Goal: Task Accomplishment & Management: Manage account settings

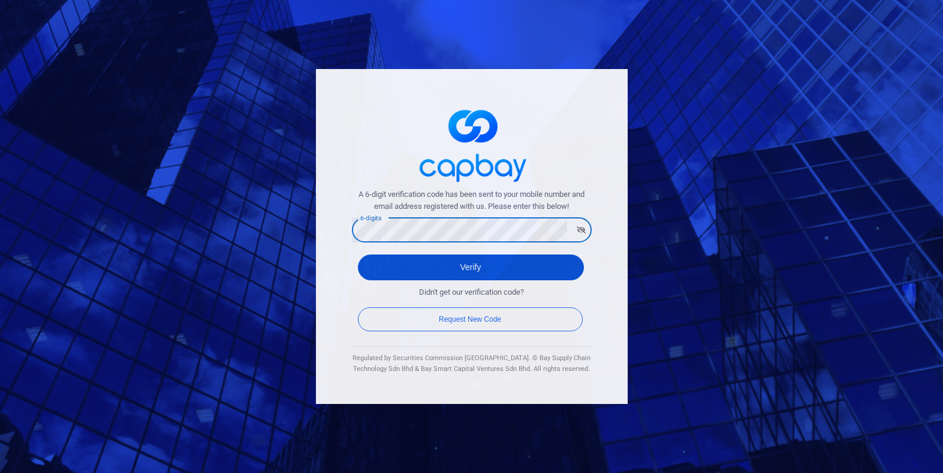
click at [376, 269] on button "Verify" at bounding box center [471, 267] width 226 height 26
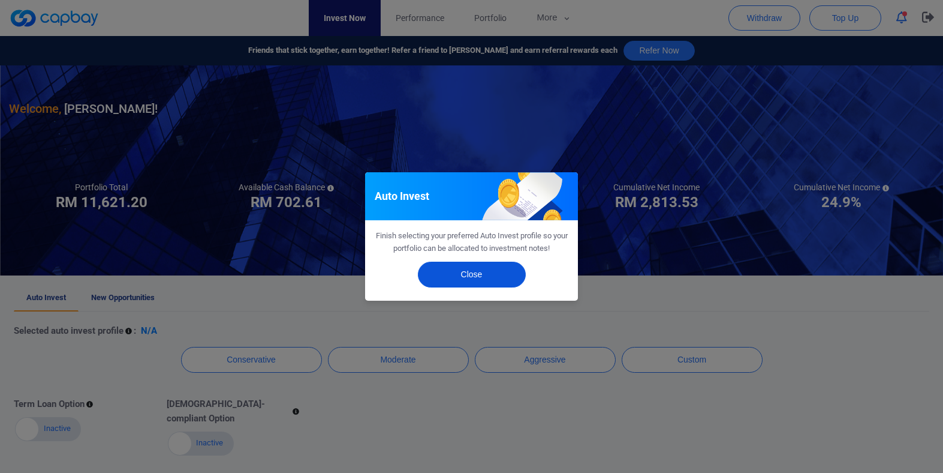
click at [495, 275] on button "Close" at bounding box center [472, 274] width 108 height 26
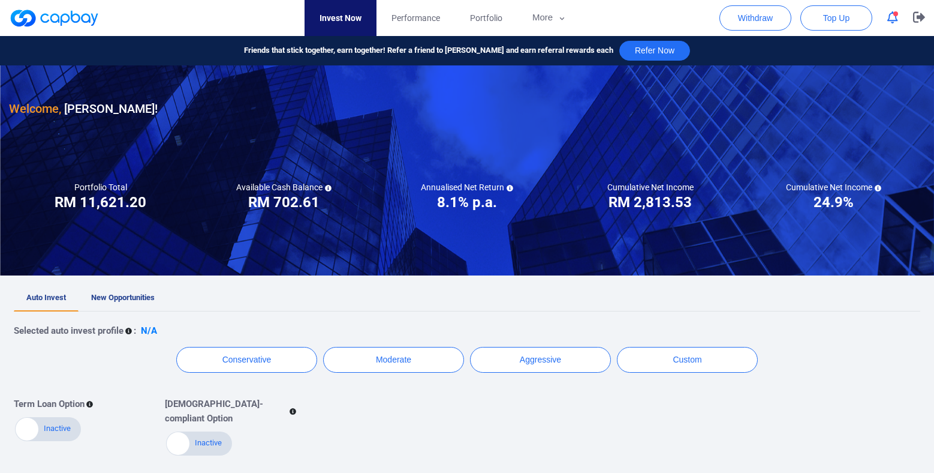
click at [896, 22] on icon "button" at bounding box center [893, 17] width 11 height 13
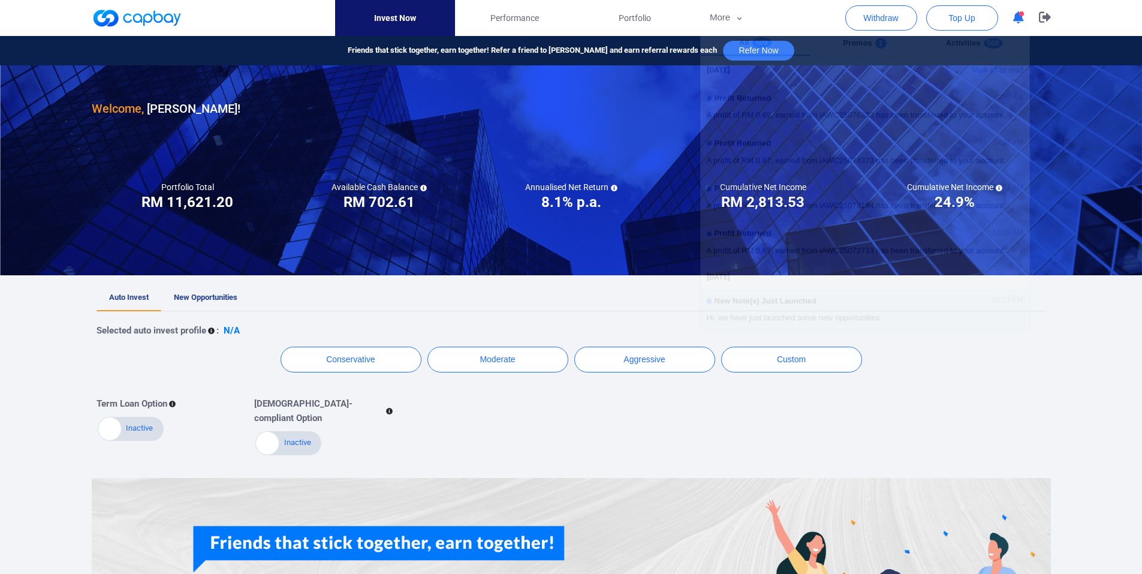
click at [497, 286] on ul "Auto Invest New Opportunities" at bounding box center [572, 298] width 950 height 26
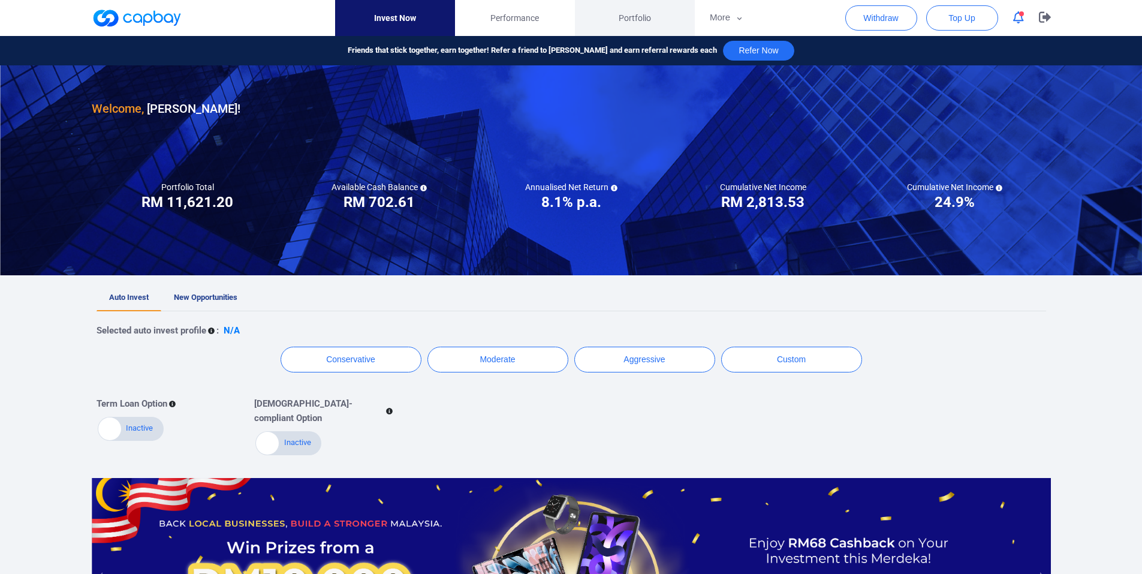
click at [655, 19] on link "Portfolio" at bounding box center [635, 18] width 120 height 36
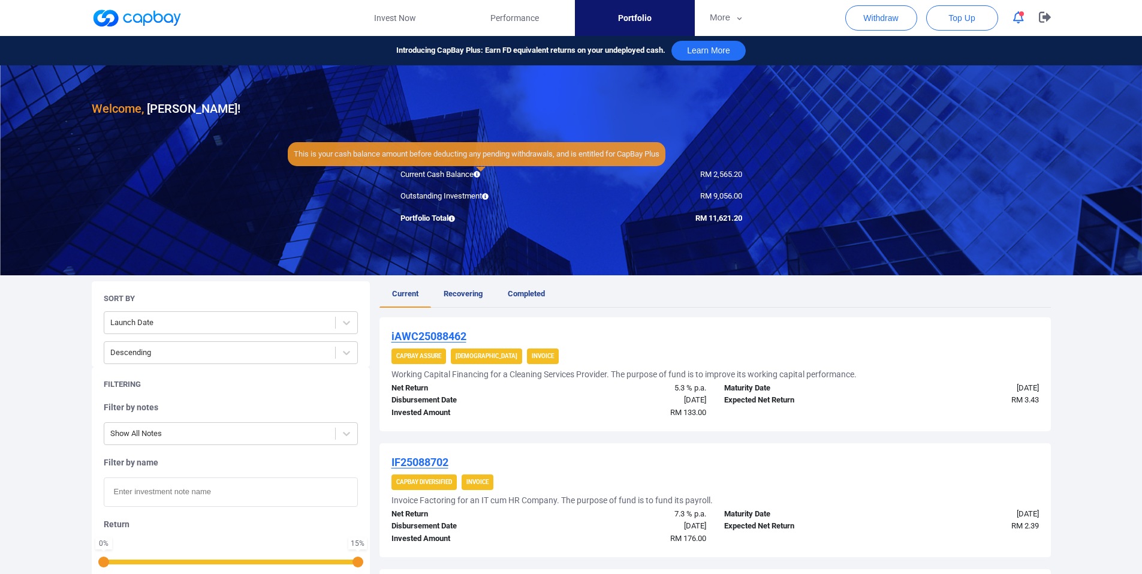
click at [479, 173] on icon at bounding box center [477, 174] width 7 height 7
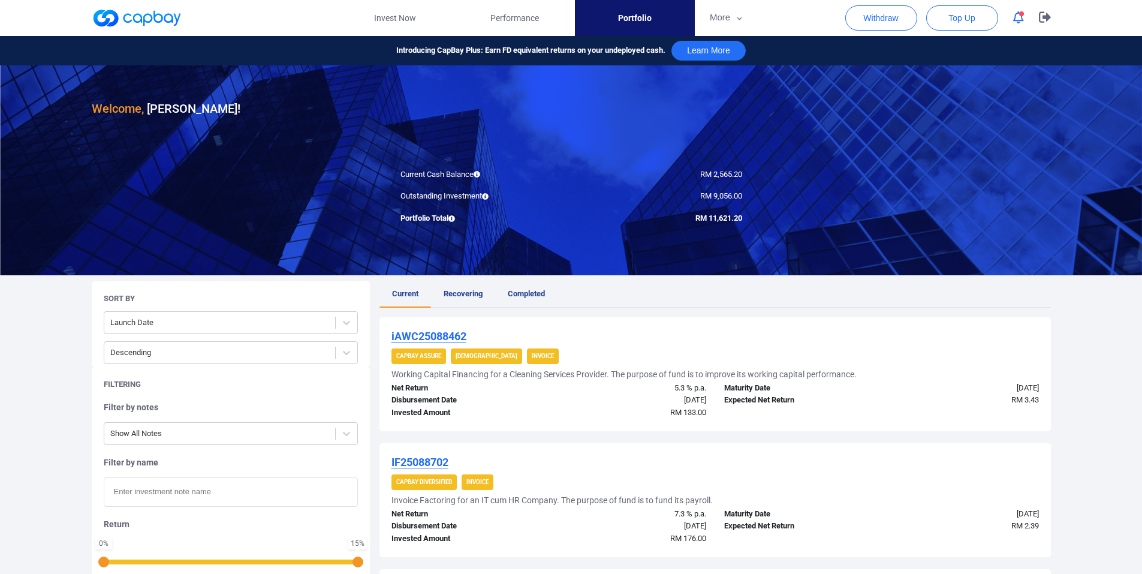
click at [170, 16] on link at bounding box center [137, 17] width 90 height 19
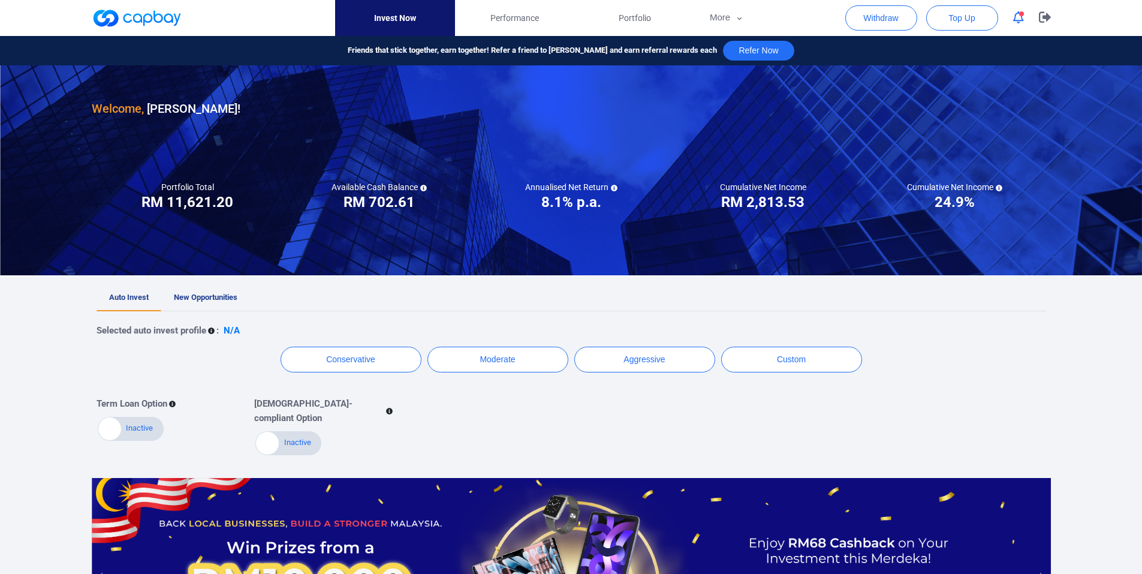
click at [421, 187] on icon at bounding box center [423, 188] width 7 height 7
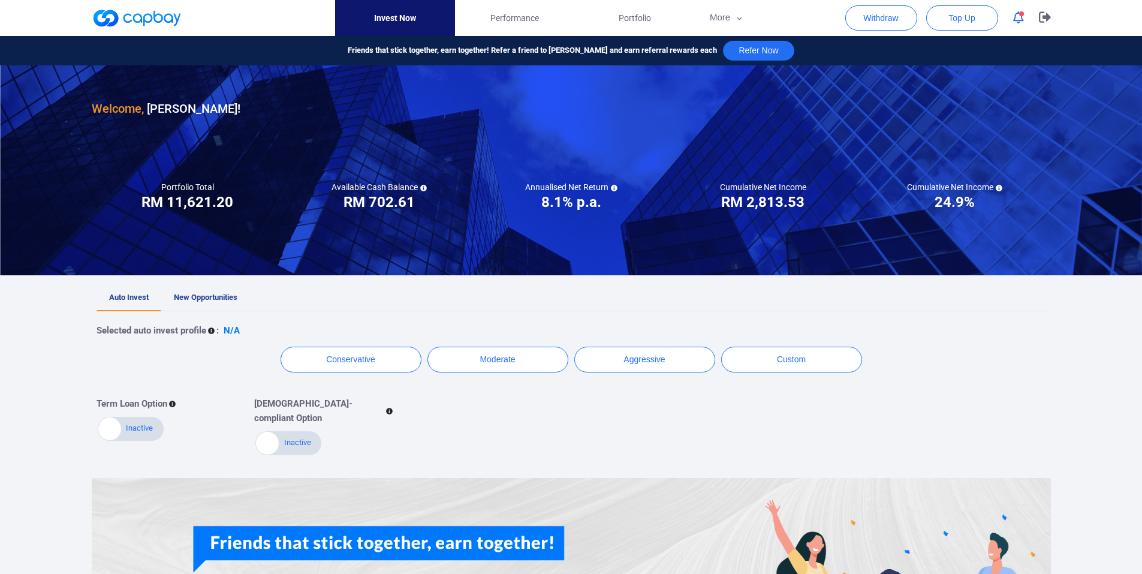
click at [254, 284] on div "Welcome, [PERSON_NAME] ! Portfolio Total Portfolio Total RM ***** RM 11,621.20 …" at bounding box center [571, 376] width 1142 height 622
click at [228, 285] on link "New Opportunities" at bounding box center [205, 298] width 89 height 26
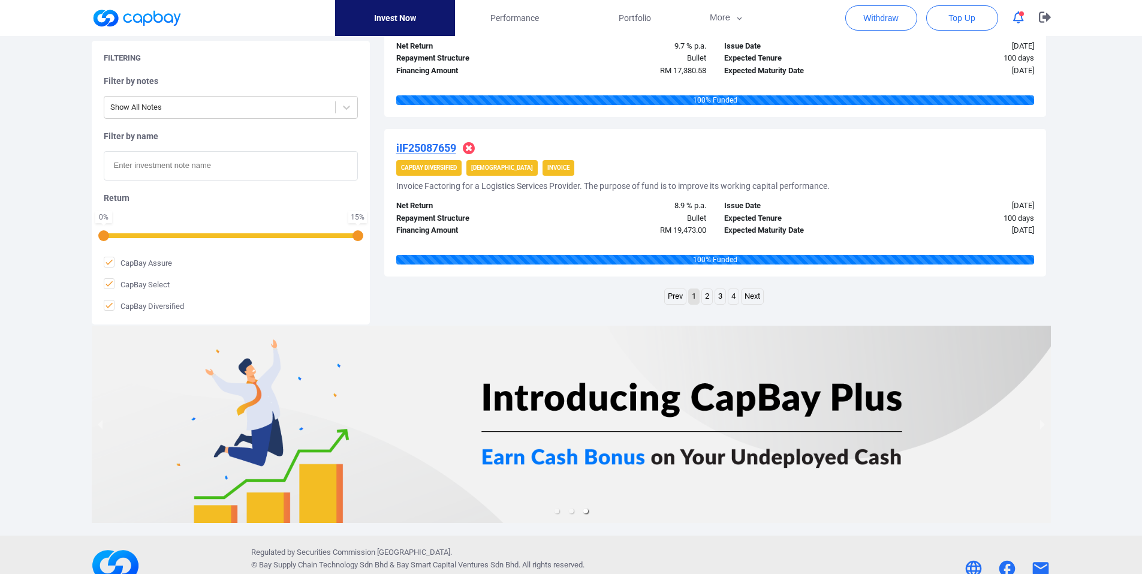
scroll to position [1631, 0]
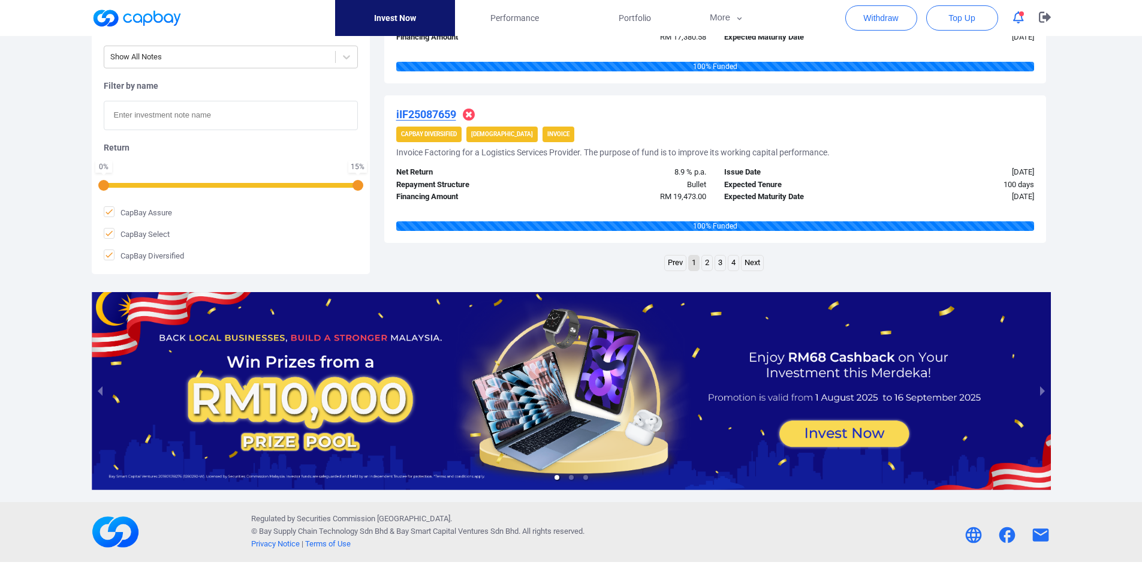
click at [736, 263] on link "4" at bounding box center [734, 262] width 10 height 15
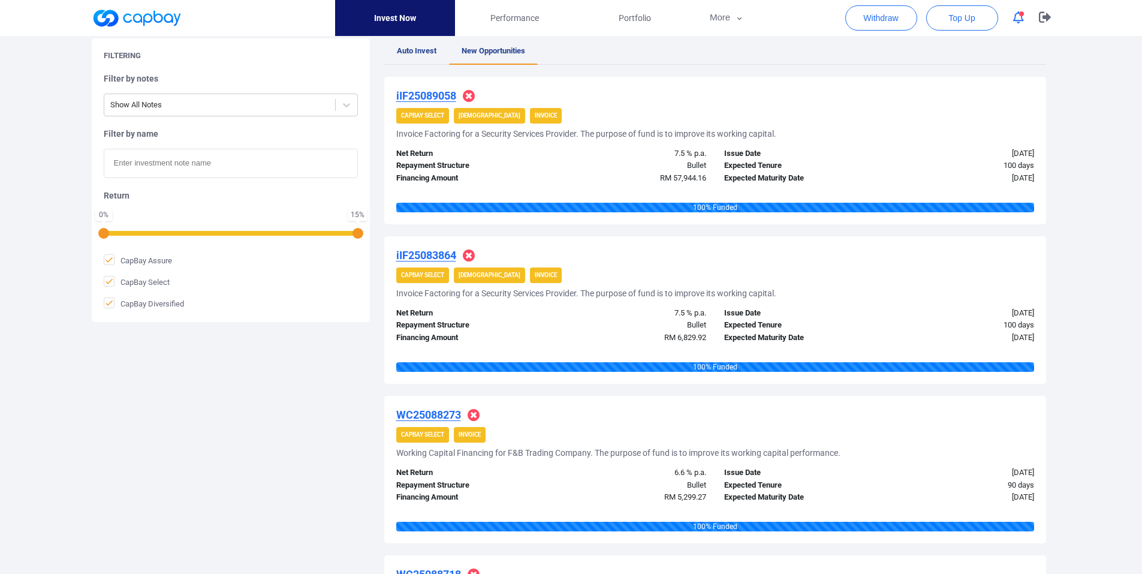
scroll to position [0, 0]
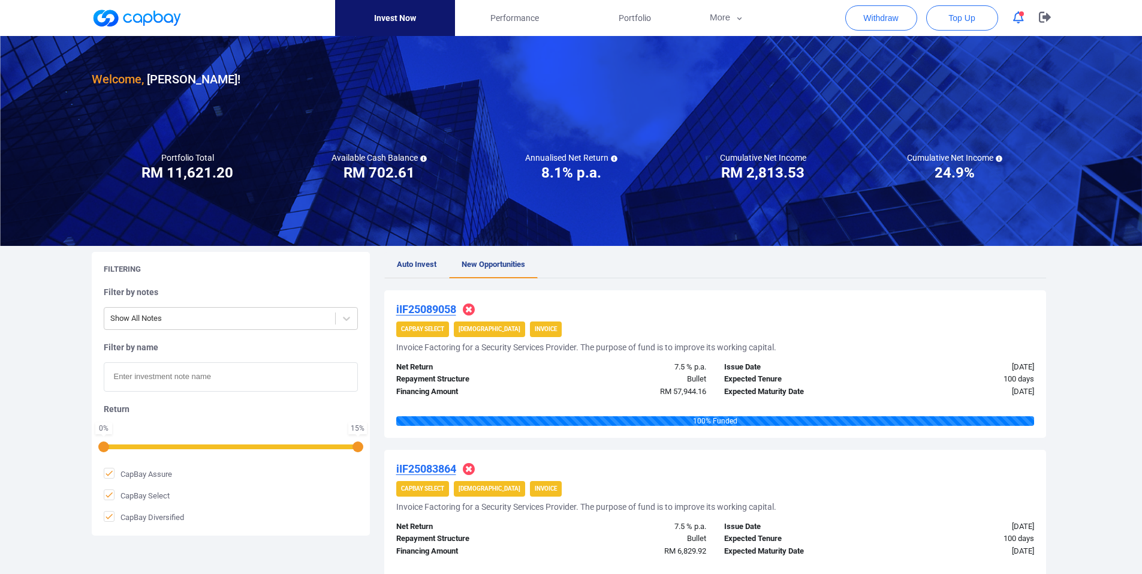
click at [417, 264] on span "Auto Invest" at bounding box center [417, 264] width 40 height 9
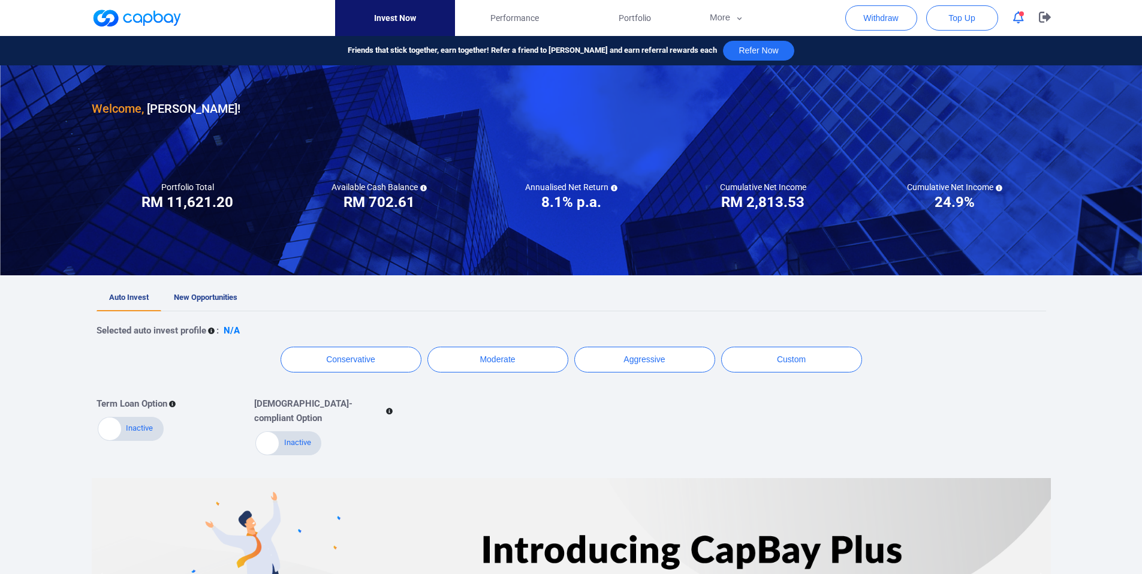
click at [943, 187] on icon at bounding box center [999, 188] width 7 height 7
click at [943, 24] on button "button" at bounding box center [1018, 17] width 23 height 19
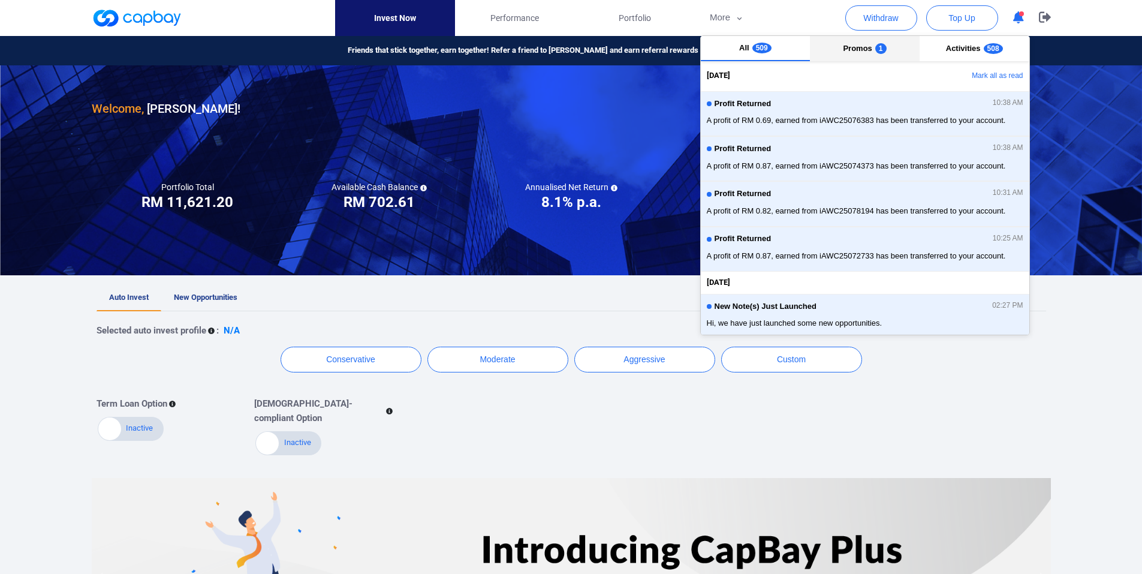
click at [856, 50] on span "Promos" at bounding box center [857, 48] width 29 height 9
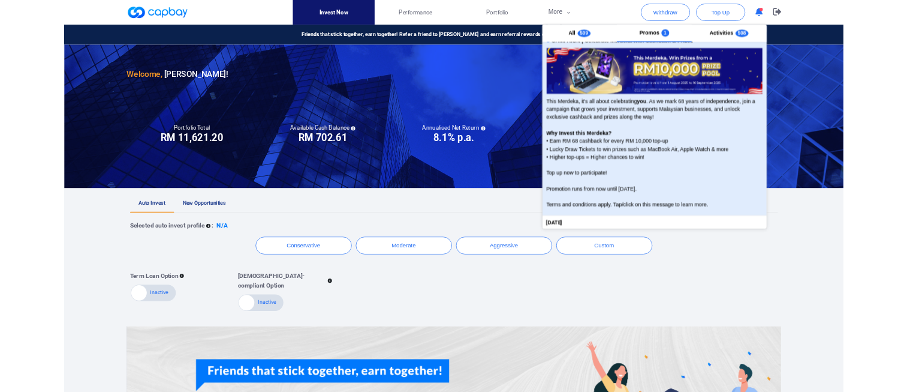
scroll to position [120, 0]
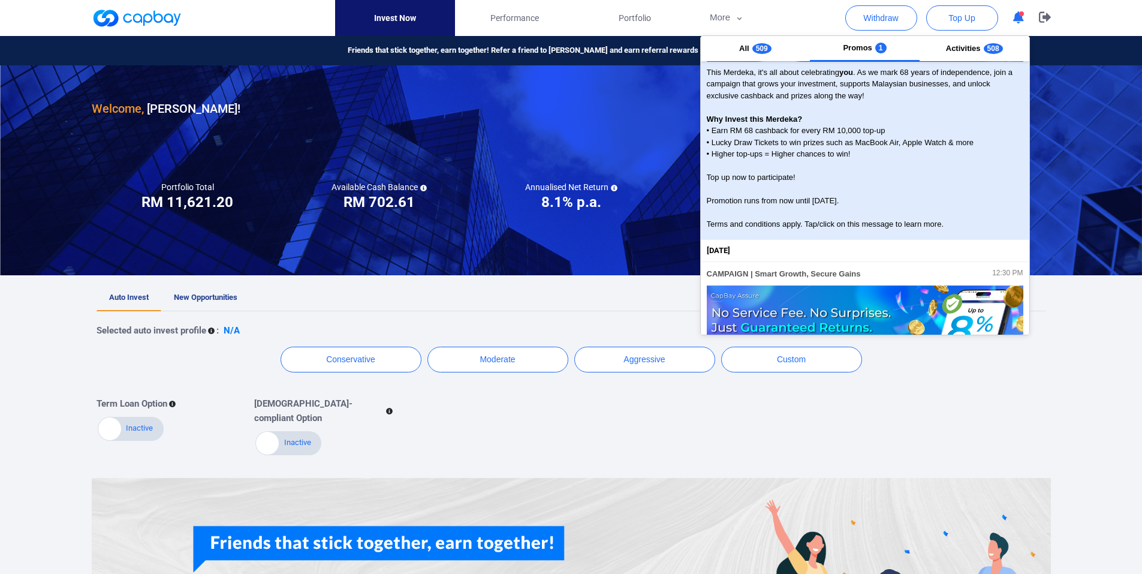
click at [833, 213] on span "This Merdeka, it's all about celebrating you . As we mark 68 years of independe…" at bounding box center [865, 149] width 317 height 164
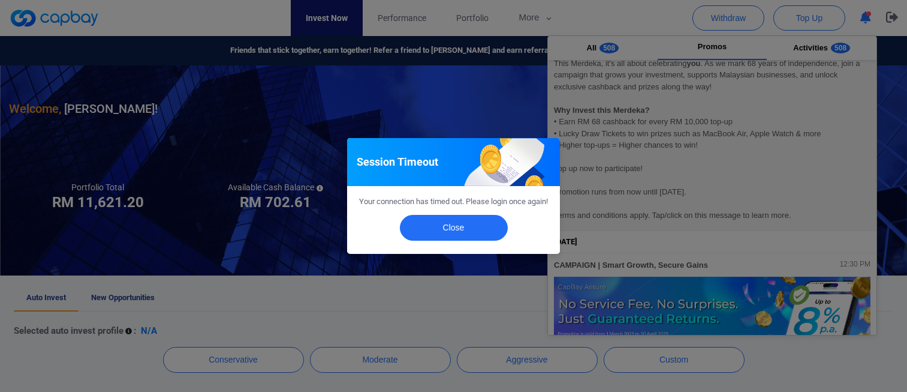
scroll to position [111, 0]
